Goal: Use online tool/utility: Utilize a website feature to perform a specific function

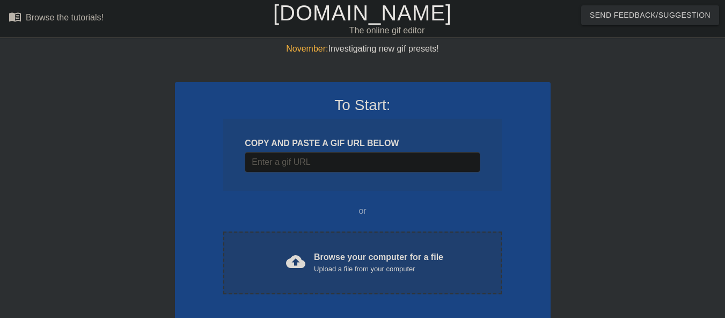
click at [309, 253] on div "cloud_upload Browse your computer for a file Upload a file from your computer" at bounding box center [362, 263] width 233 height 24
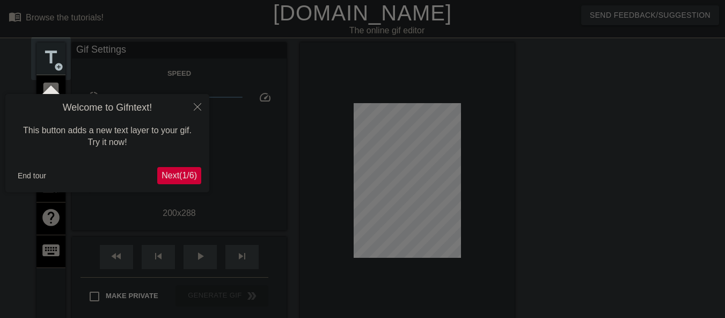
scroll to position [26, 0]
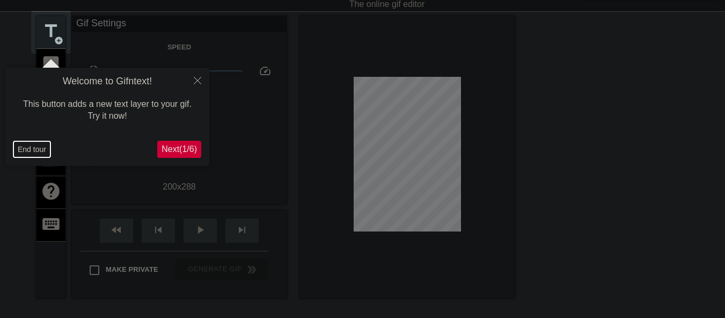
click at [29, 150] on button "End tour" at bounding box center [31, 149] width 37 height 16
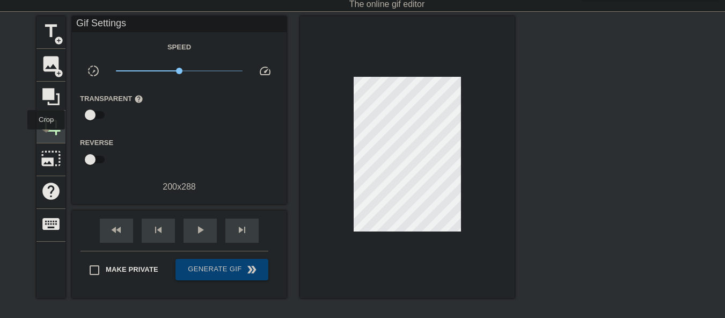
click at [49, 131] on span "crop" at bounding box center [51, 125] width 20 height 20
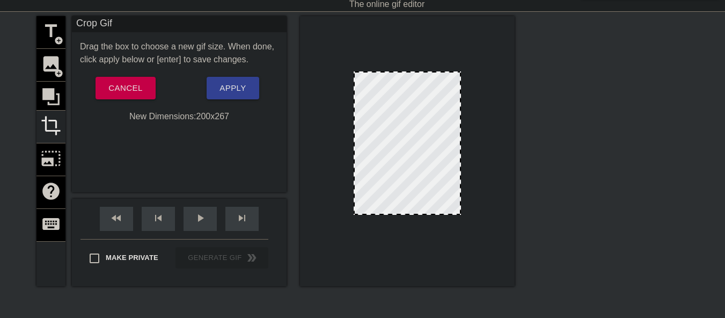
drag, startPoint x: 415, startPoint y: 224, endPoint x: 415, endPoint y: 213, distance: 11.3
click at [239, 91] on span "Apply" at bounding box center [232, 88] width 26 height 14
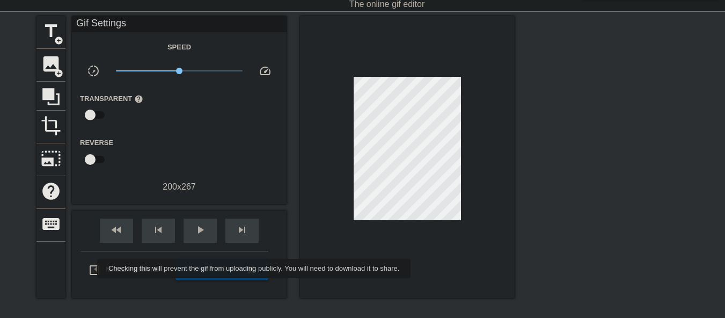
click at [91, 269] on input "Make Private" at bounding box center [94, 270] width 23 height 23
checkbox input "true"
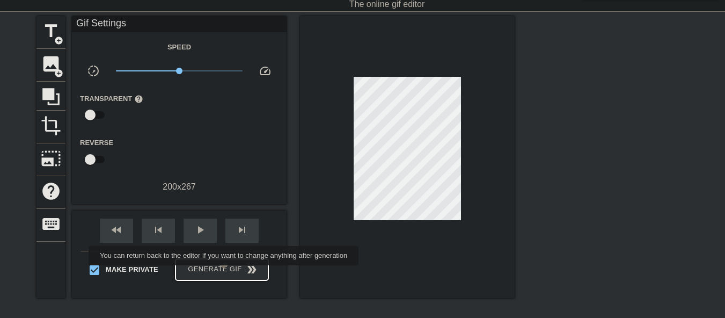
click at [223, 270] on span "Generate Gif double_arrow" at bounding box center [222, 269] width 84 height 13
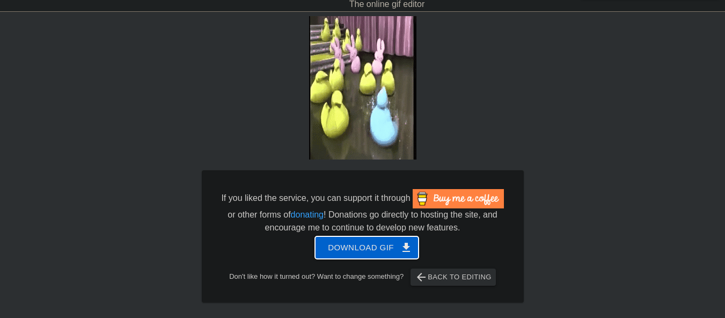
click at [362, 251] on span "Download gif get_app" at bounding box center [367, 247] width 78 height 14
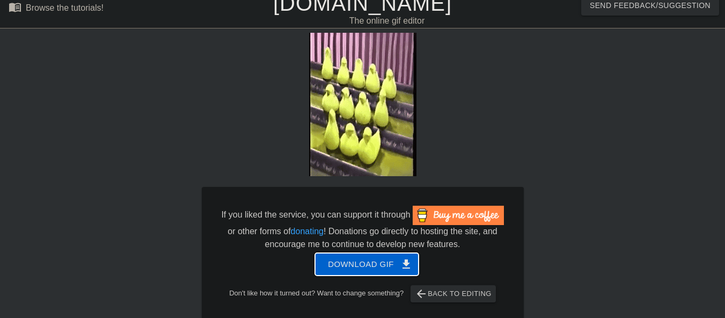
scroll to position [0, 0]
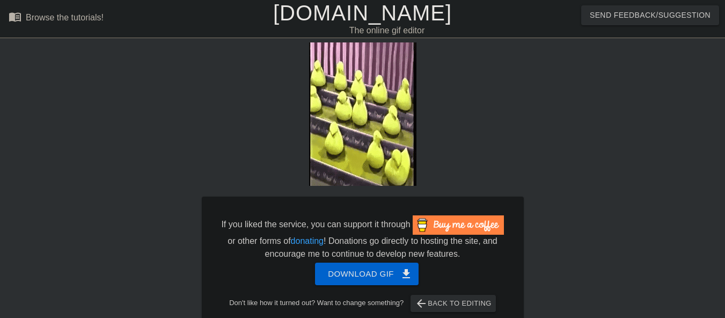
click at [323, 12] on link "[DOMAIN_NAME]" at bounding box center [362, 13] width 179 height 24
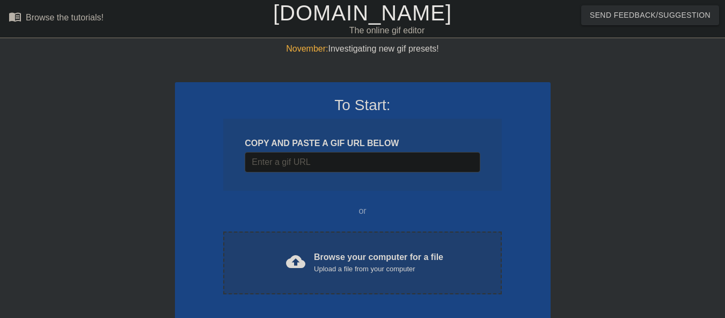
click at [352, 275] on div "cloud_upload Browse your computer for a file Upload a file from your computer C…" at bounding box center [362, 262] width 278 height 63
click at [290, 260] on span "cloud_upload" at bounding box center [295, 261] width 19 height 19
click at [255, 269] on div "cloud_upload Browse your computer for a file Upload a file from your computer" at bounding box center [362, 263] width 233 height 24
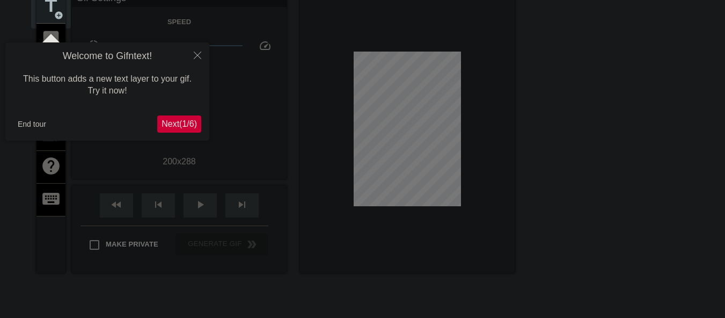
scroll to position [26, 0]
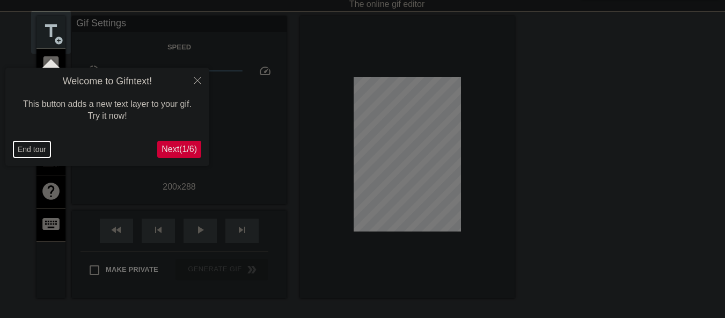
click at [33, 147] on button "End tour" at bounding box center [31, 149] width 37 height 16
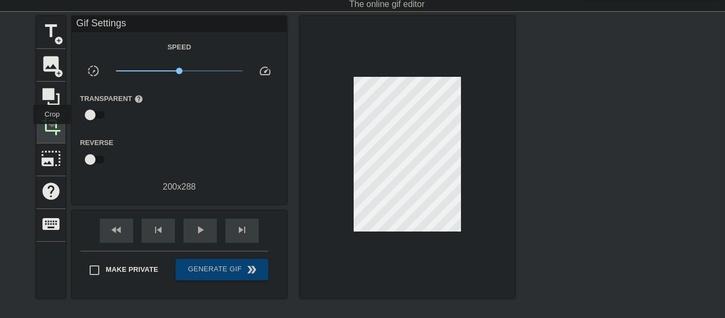
click at [52, 131] on span "crop" at bounding box center [51, 125] width 20 height 20
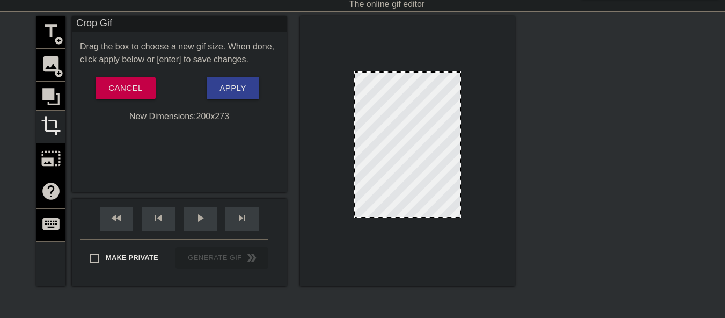
drag, startPoint x: 414, startPoint y: 224, endPoint x: 415, endPoint y: 216, distance: 8.1
click at [241, 91] on span "Apply" at bounding box center [232, 88] width 26 height 14
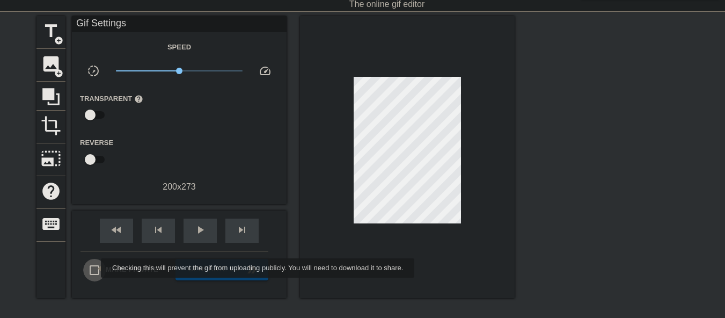
click at [94, 268] on input "Make Private" at bounding box center [94, 270] width 23 height 23
checkbox input "true"
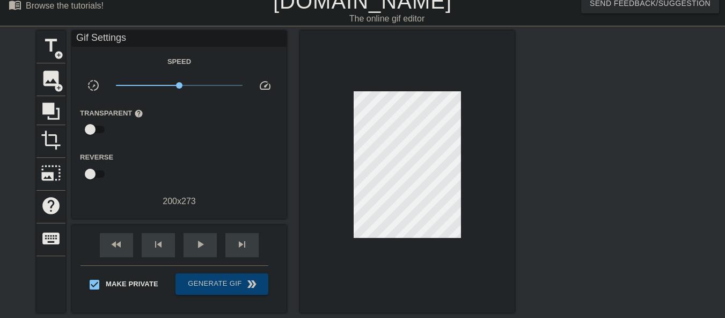
scroll to position [11, 0]
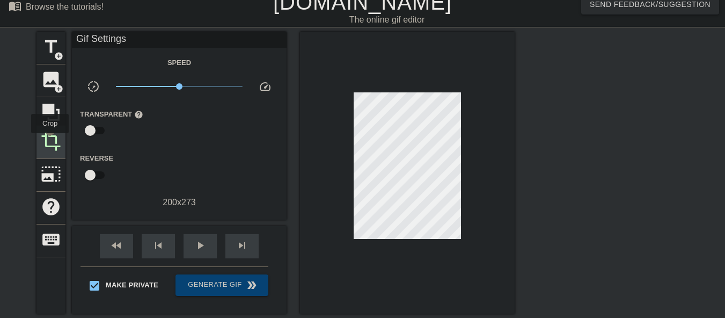
click at [45, 142] on span "crop" at bounding box center [51, 141] width 20 height 20
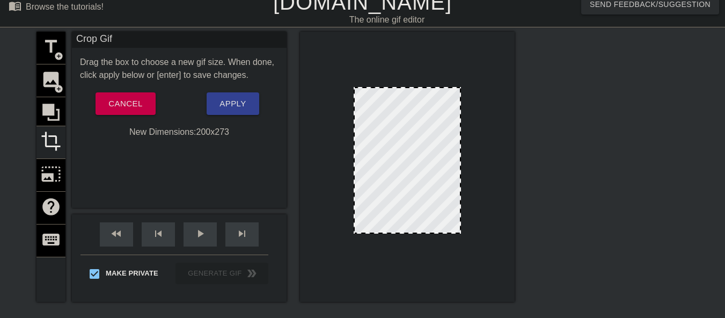
drag, startPoint x: 460, startPoint y: 172, endPoint x: 507, endPoint y: 174, distance: 46.7
click at [507, 174] on div at bounding box center [407, 167] width 215 height 270
drag, startPoint x: 460, startPoint y: 174, endPoint x: 628, endPoint y: 190, distance: 168.7
click at [628, 190] on div "title add_circle image add_circle crop photo_size_select_large help keyboard Cr…" at bounding box center [362, 193] width 725 height 322
click at [138, 106] on span "Cancel" at bounding box center [125, 104] width 34 height 14
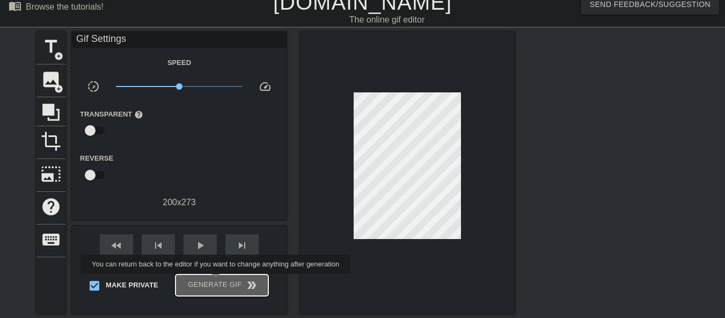
click at [217, 281] on span "Generate Gif double_arrow" at bounding box center [222, 285] width 84 height 13
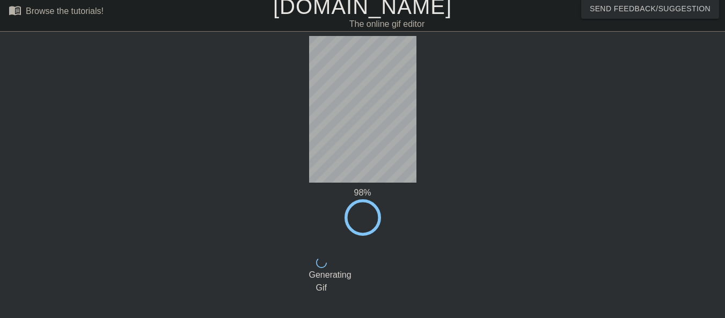
scroll to position [0, 0]
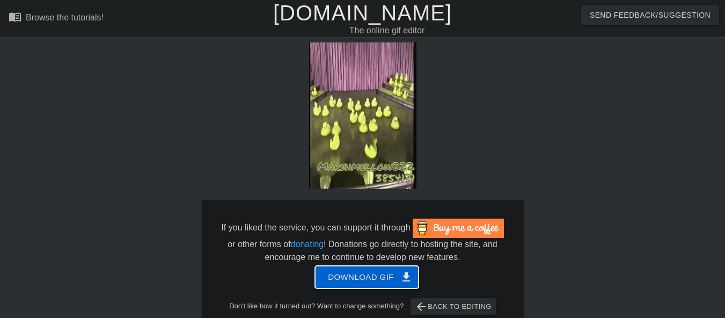
click at [354, 279] on span "Download gif get_app" at bounding box center [367, 277] width 78 height 14
